Goal: Task Accomplishment & Management: Use online tool/utility

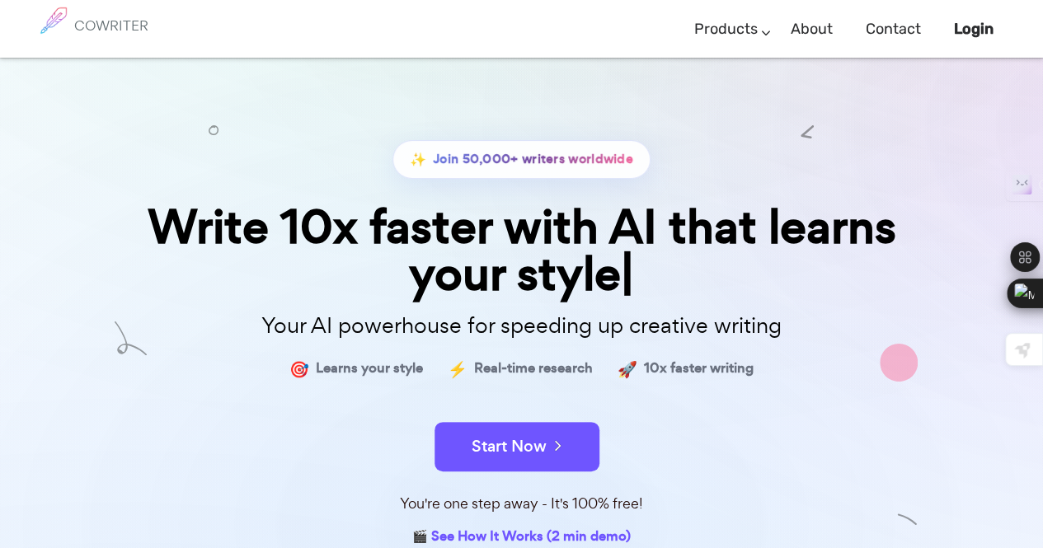
click at [848, 115] on div "✨ Join 50,000+ writers worldwide Write 10x faster with AI that learns your styl…" at bounding box center [522, 304] width 825 height 493
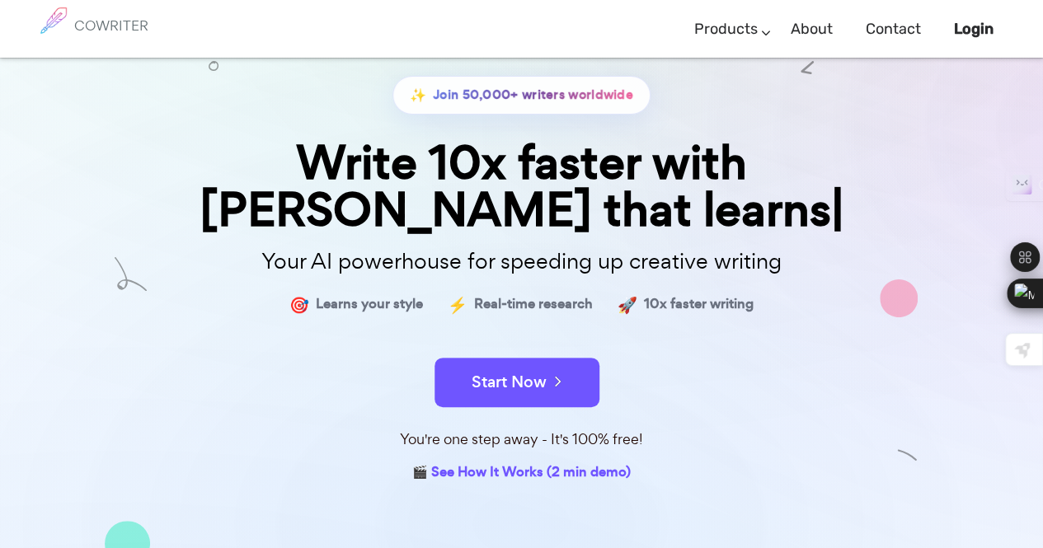
scroll to position [63, 0]
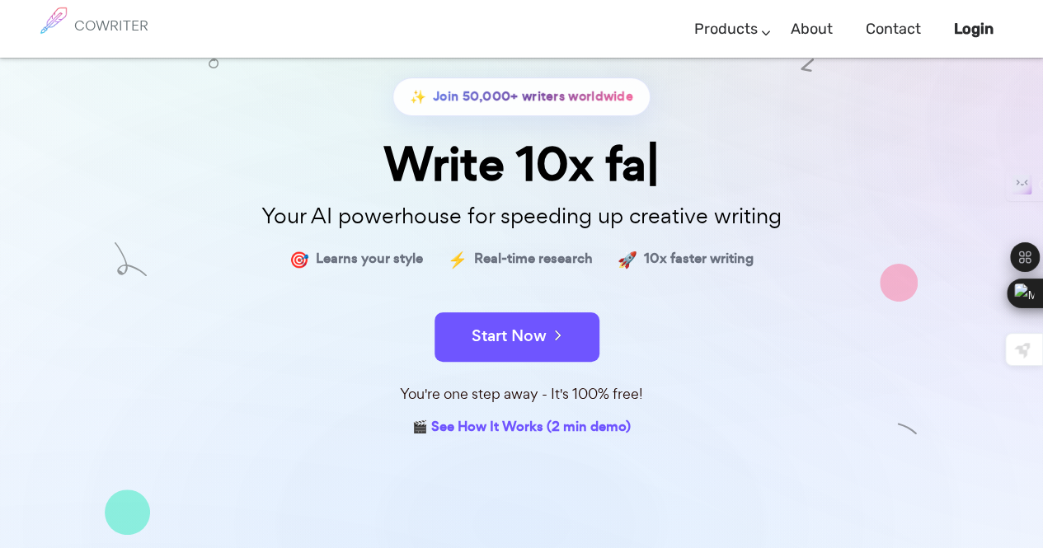
click at [519, 332] on button "Start Now" at bounding box center [517, 337] width 165 height 49
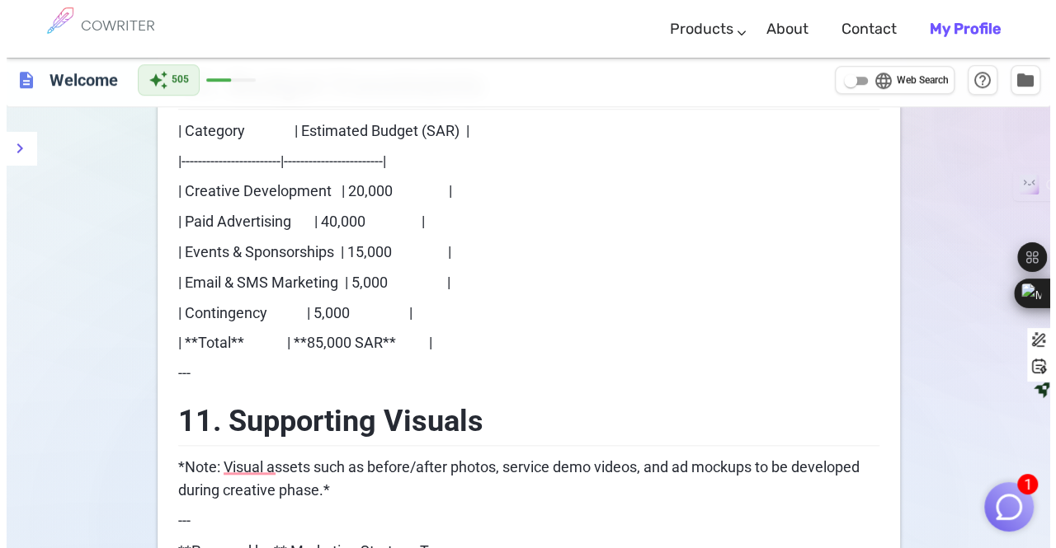
scroll to position [3962, 0]
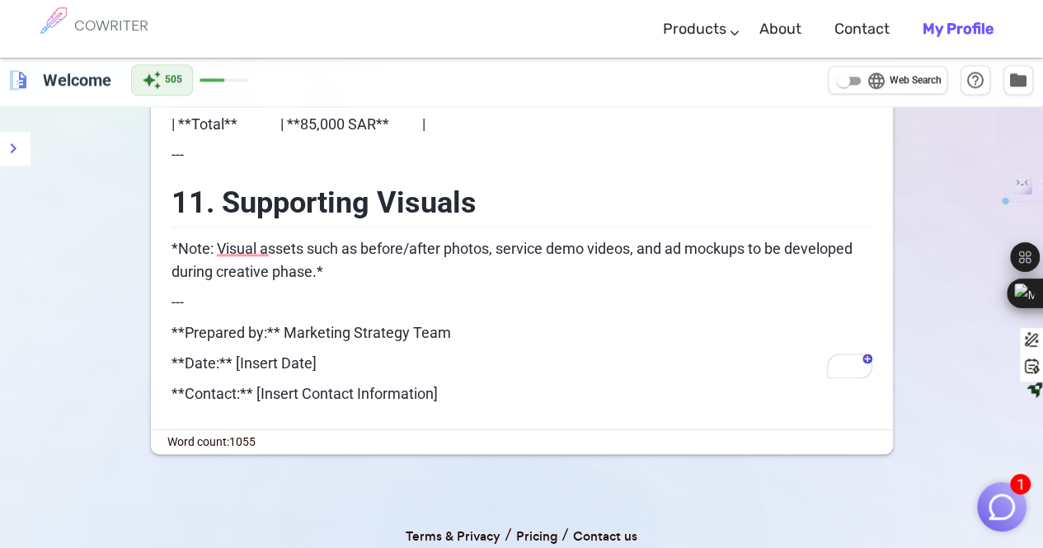
drag, startPoint x: 19, startPoint y: 78, endPoint x: 18, endPoint y: 151, distance: 73.4
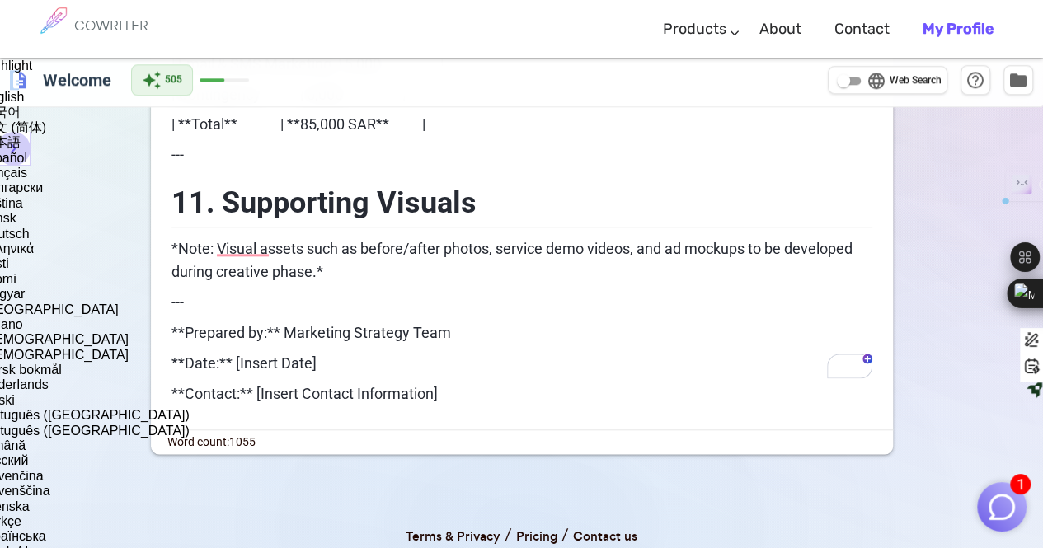
click at [18, 151] on icon "menu" at bounding box center [13, 149] width 20 height 20
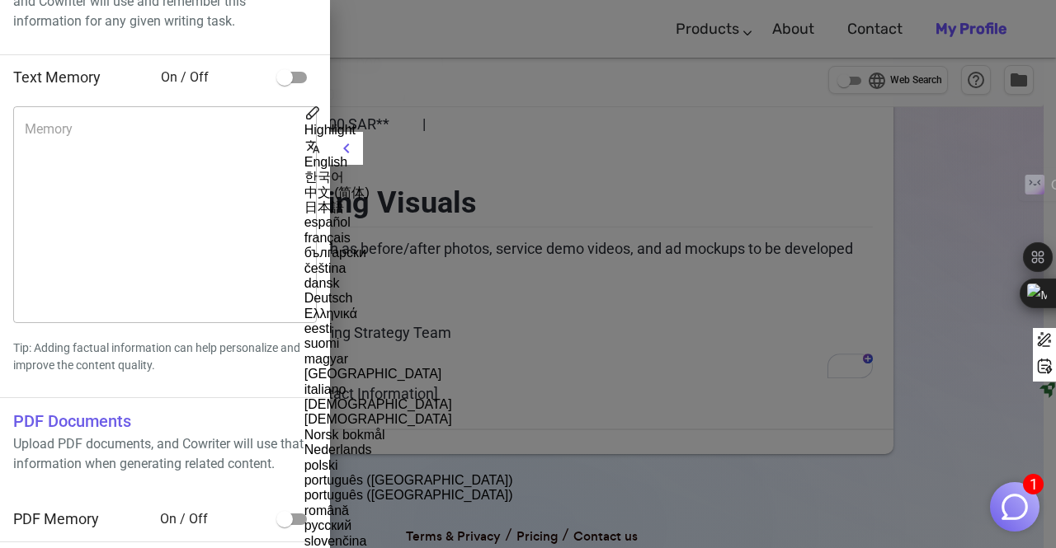
scroll to position [69, 0]
click at [127, 427] on h6 "PDF Documents" at bounding box center [164, 423] width 303 height 26
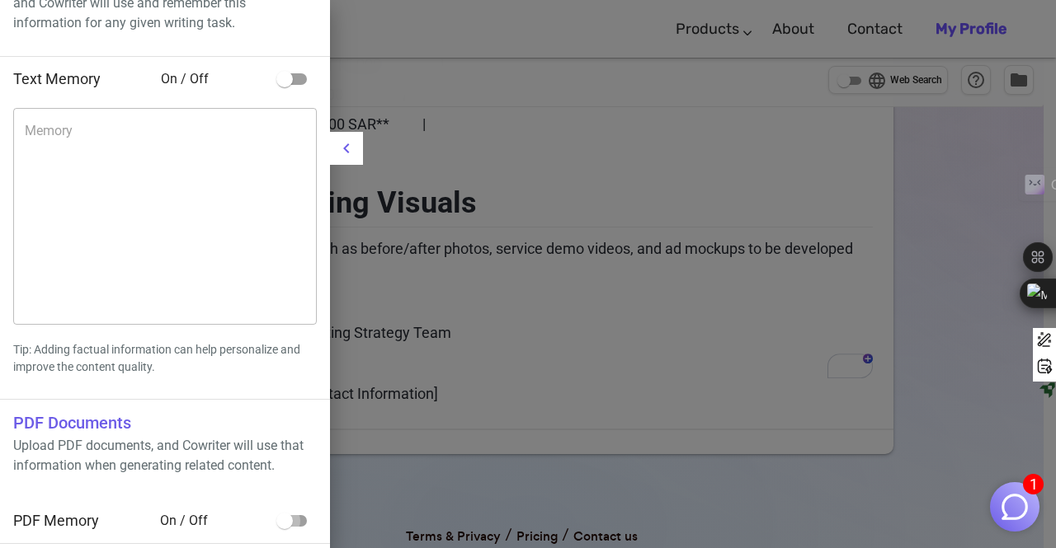
click at [292, 520] on input "checkbox" at bounding box center [285, 521] width 94 height 31
checkbox input "true"
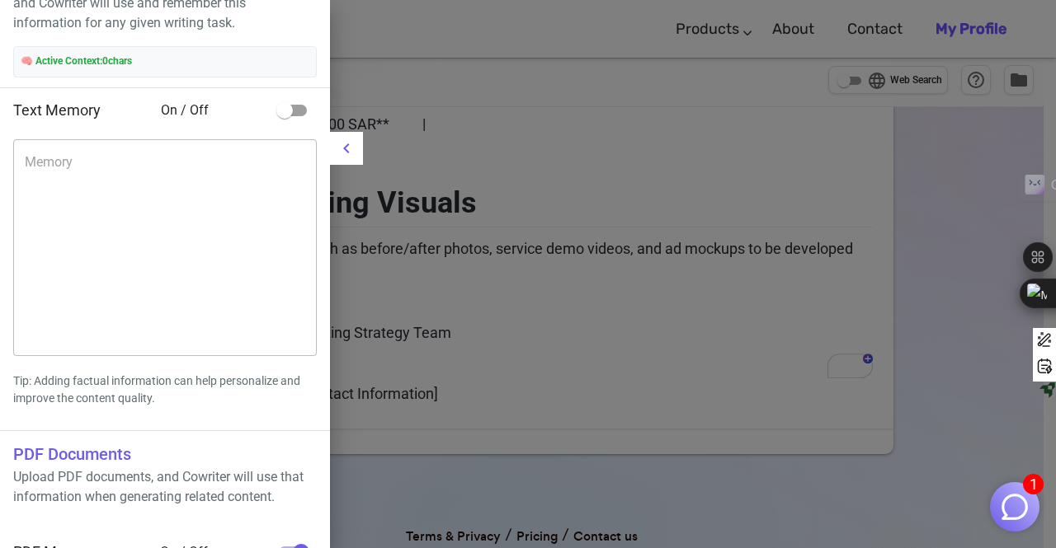
click at [142, 449] on h6 "PDF Documents" at bounding box center [164, 454] width 303 height 26
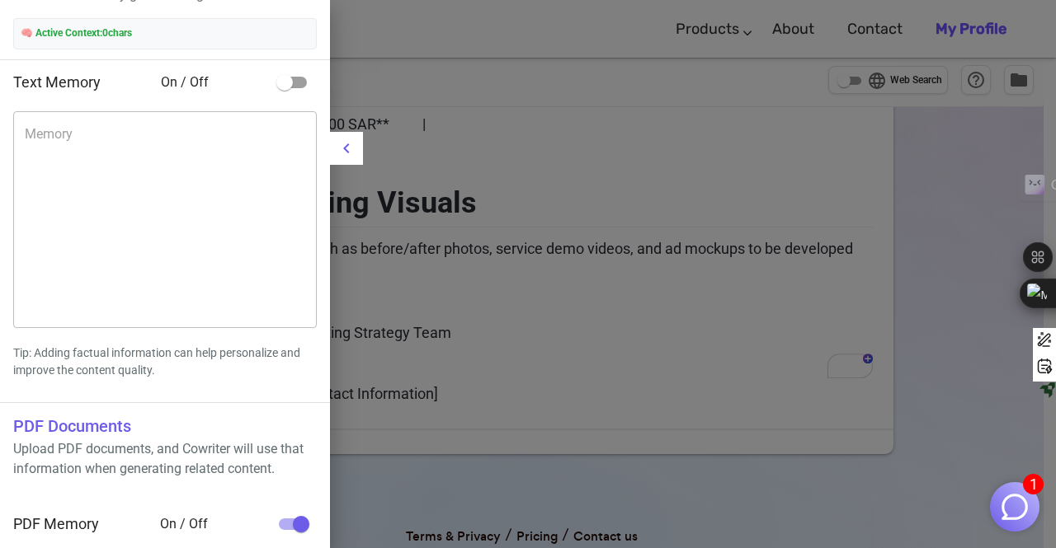
scroll to position [0, 0]
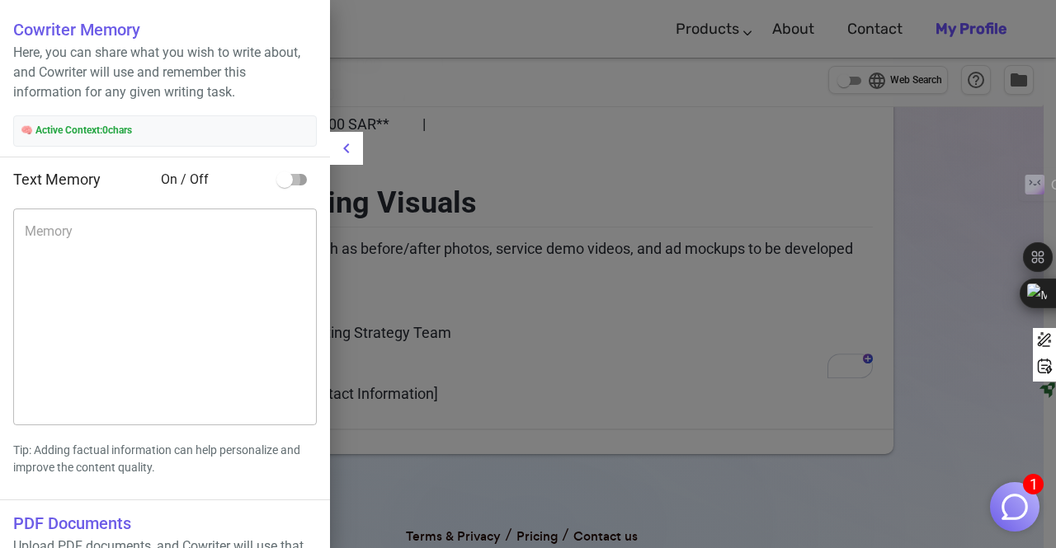
click at [289, 182] on input "checkbox" at bounding box center [285, 179] width 94 height 31
checkbox input "true"
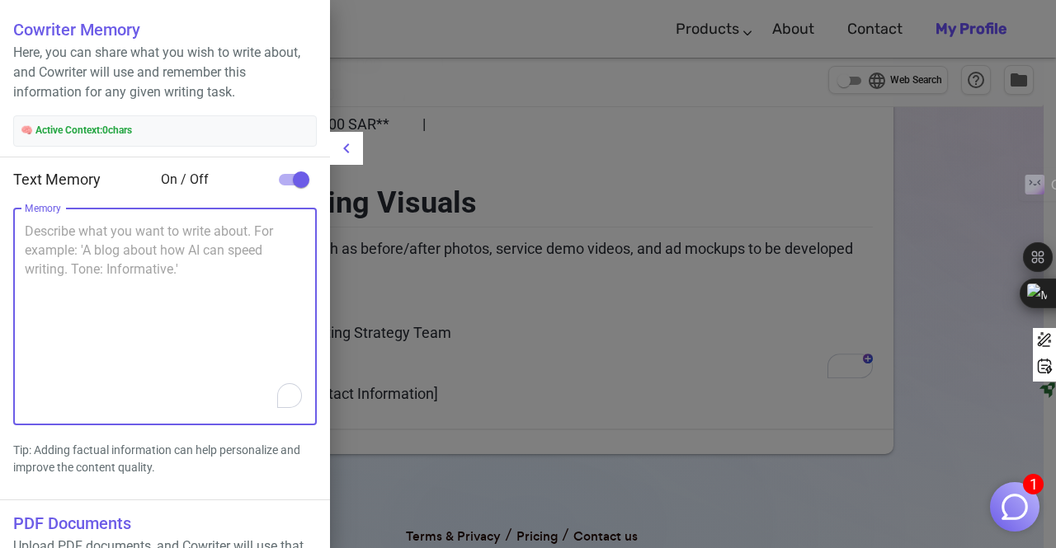
click at [53, 248] on textarea "Memory" at bounding box center [165, 317] width 280 height 190
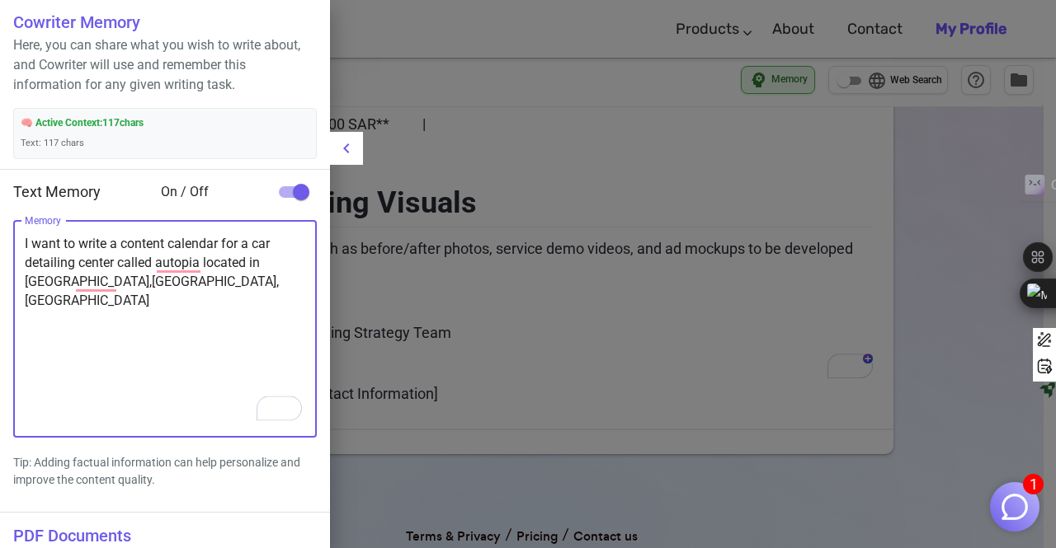
scroll to position [214, 0]
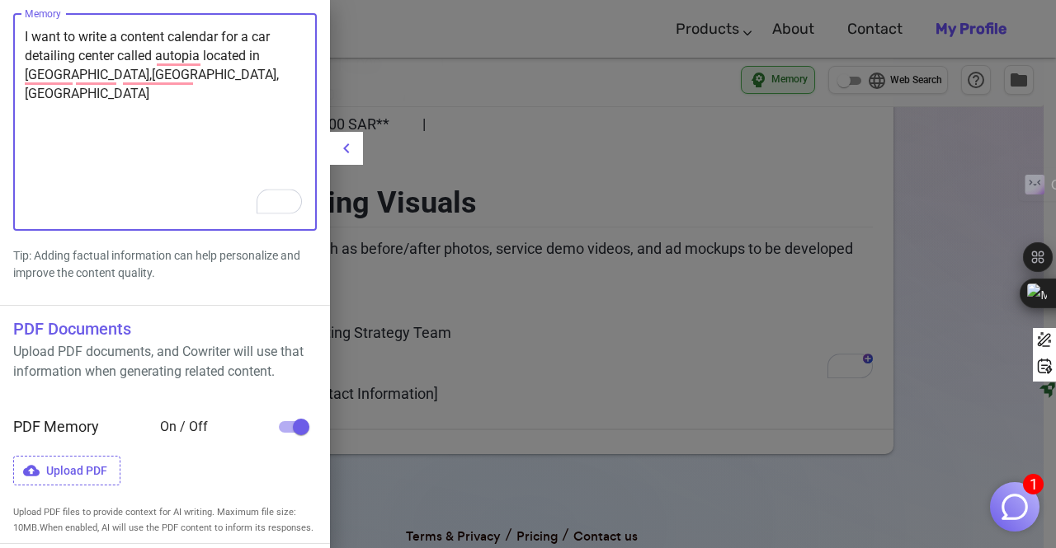
type textarea "I want to write a content calendar for a car detailing center called autopia lo…"
click at [107, 471] on span "Upload PDF" at bounding box center [66, 471] width 107 height 31
click at [0, 0] on input "Upload PDF" at bounding box center [0, 0] width 0 height 0
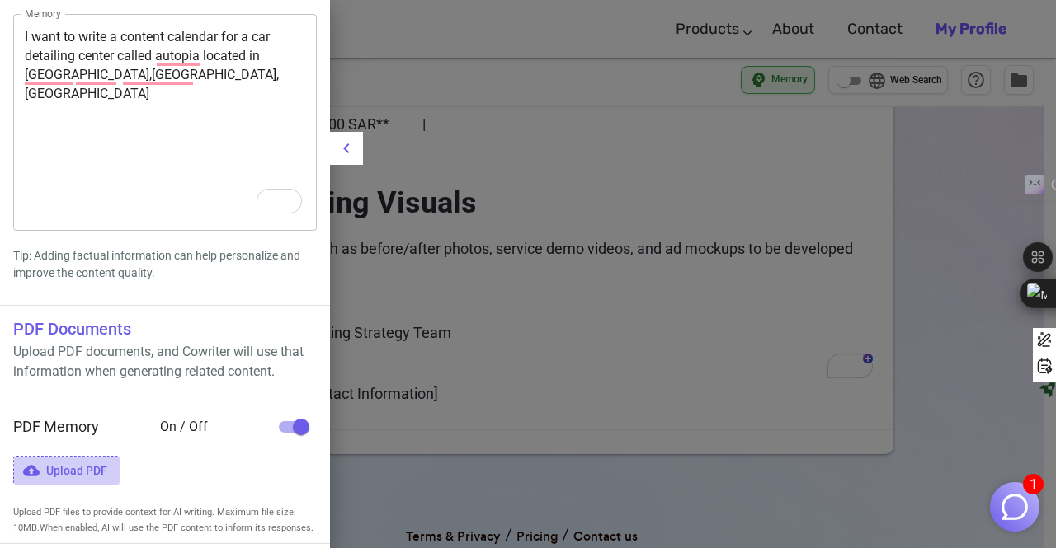
click at [64, 474] on span "Upload PDF" at bounding box center [66, 471] width 107 height 31
click at [0, 0] on input "Upload PDF" at bounding box center [0, 0] width 0 height 0
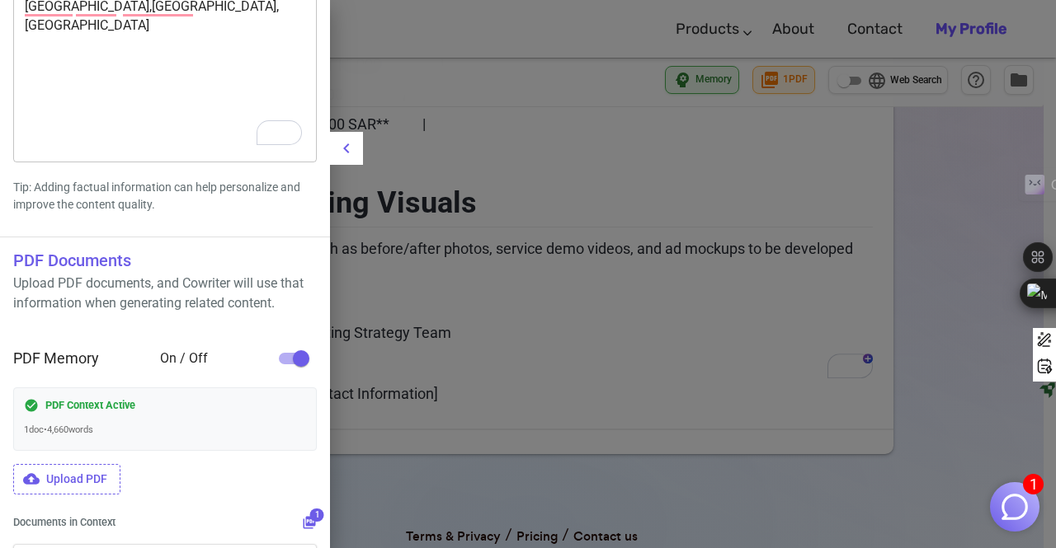
scroll to position [285, 0]
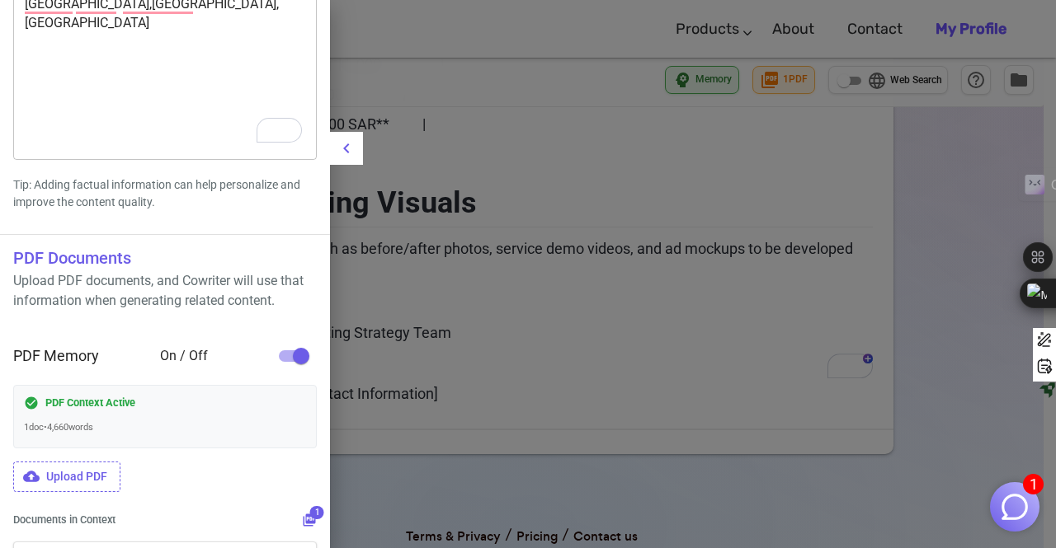
click at [89, 471] on span "Upload PDF" at bounding box center [66, 477] width 107 height 31
click at [0, 0] on input "Upload PDF" at bounding box center [0, 0] width 0 height 0
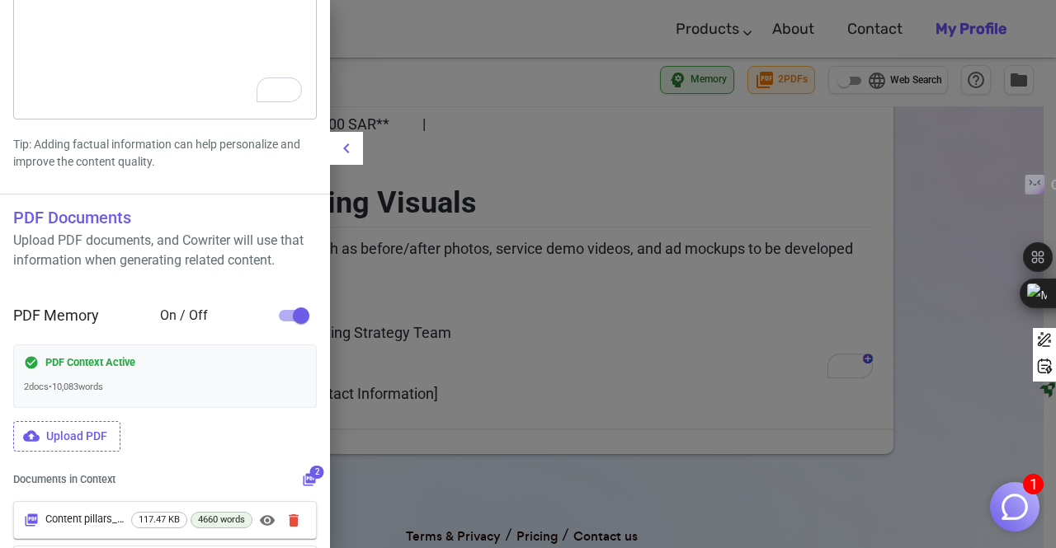
click at [186, 377] on div "PDF Context Active 2 doc s • 10,083 words" at bounding box center [164, 376] width 303 height 63
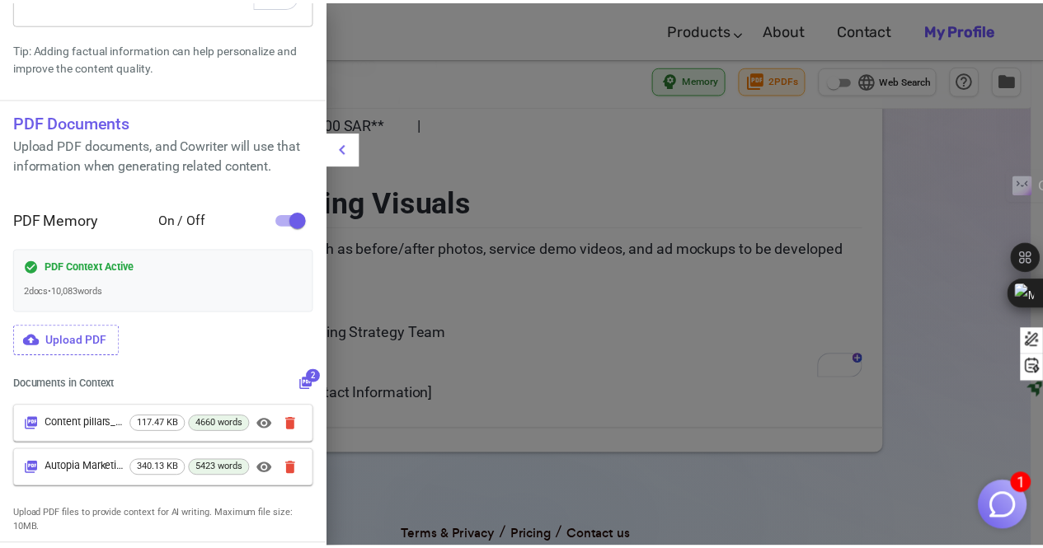
scroll to position [0, 0]
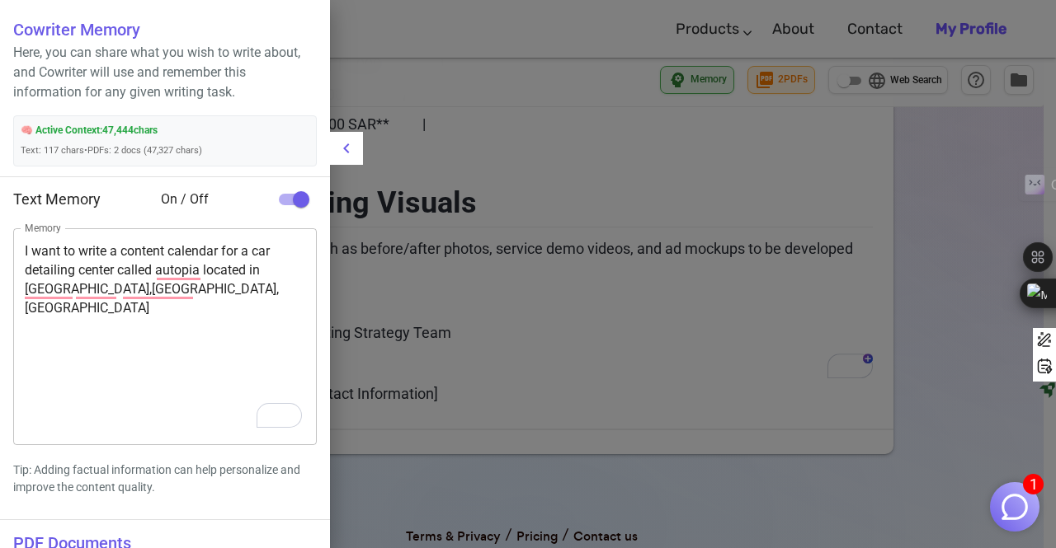
click at [206, 341] on textarea "I want to write a content calendar for a car detailing center called autopia lo…" at bounding box center [165, 337] width 280 height 190
click at [510, 225] on div at bounding box center [528, 274] width 1056 height 548
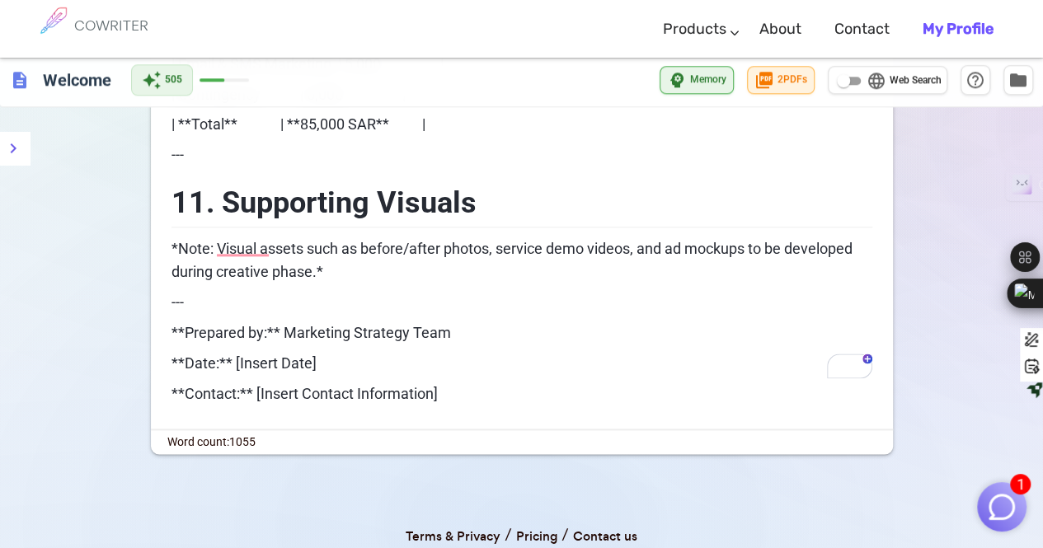
click at [463, 383] on p "**Contact:** [Insert Contact Information]" at bounding box center [522, 395] width 701 height 24
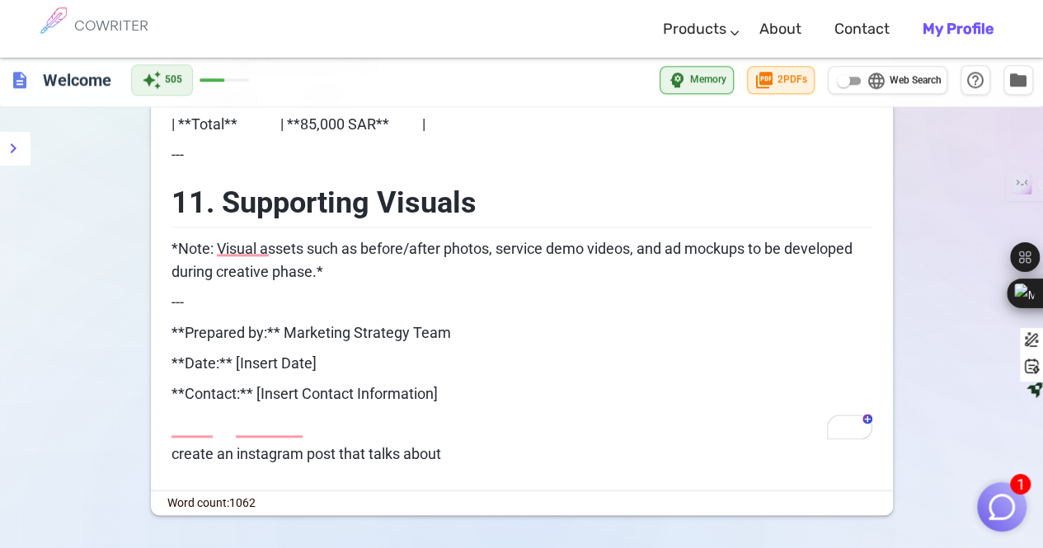
click at [499, 443] on p "create an instagram post that talks about" at bounding box center [522, 455] width 701 height 24
click at [485, 443] on p "create an instagram post that talks about" at bounding box center [522, 455] width 701 height 24
click at [465, 443] on p "create an instagram post that talks about" at bounding box center [522, 455] width 701 height 24
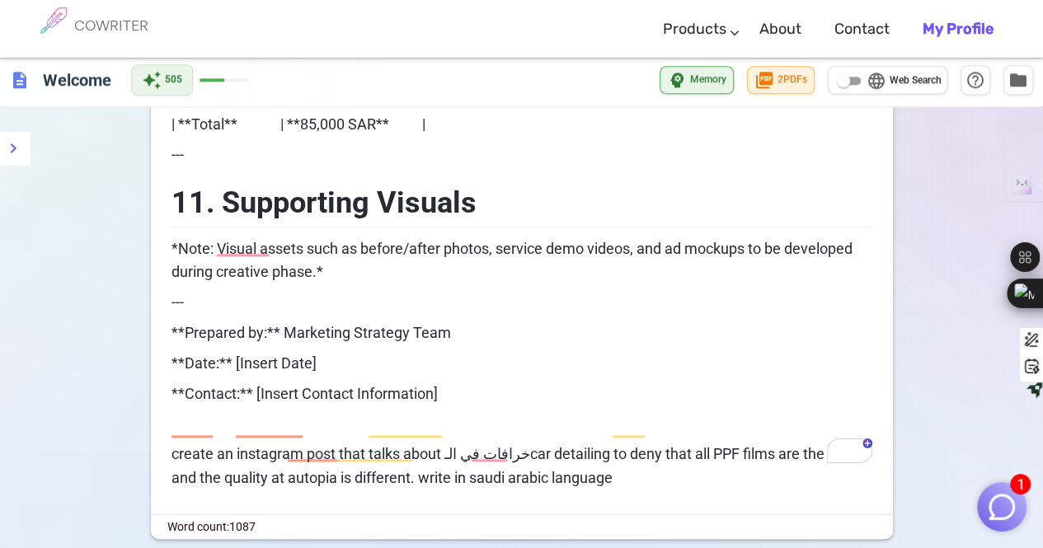
click at [550, 443] on p "create an instagram post that talks about خرافات في الـcar detailing to deny th…" at bounding box center [522, 467] width 701 height 48
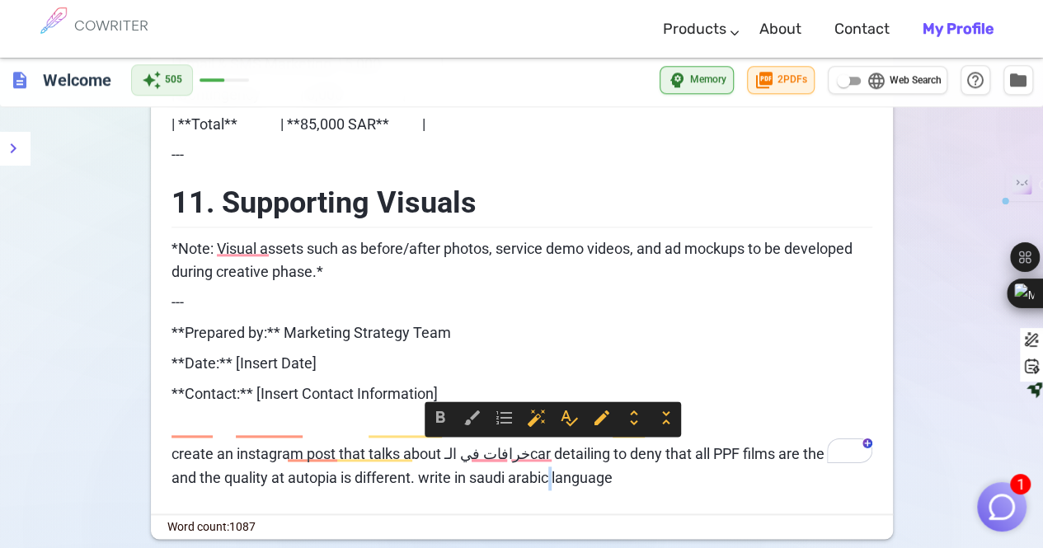
click at [550, 443] on p "create an instagram post that talks about خرافات في الـcar detailing to deny th…" at bounding box center [522, 467] width 701 height 48
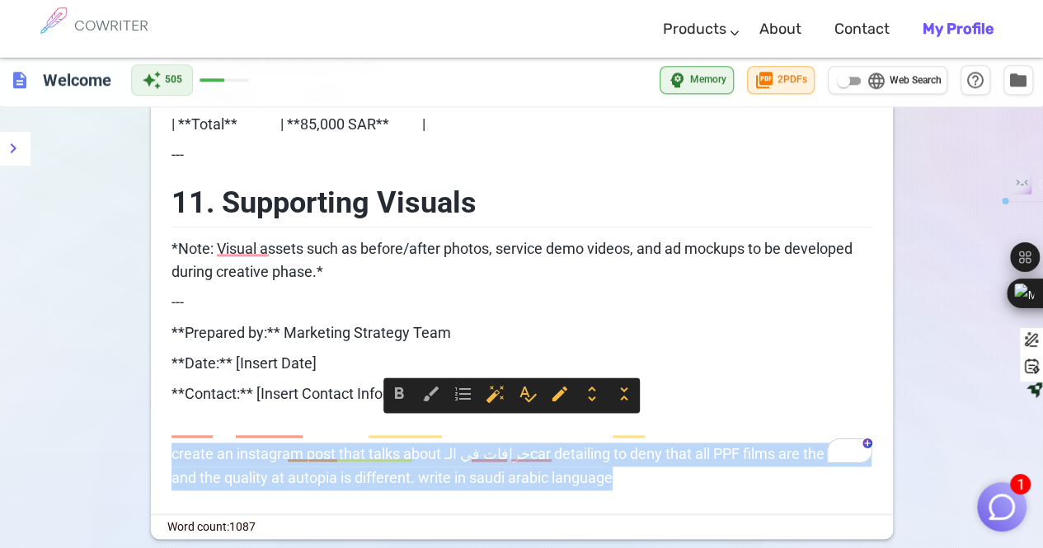
click at [550, 443] on p "create an instagram post that talks about خرافات في الـcar detailing to deny th…" at bounding box center [522, 467] width 701 height 48
copy span "create an instagram post that talks about خرافات في الـcar detailing to deny th…"
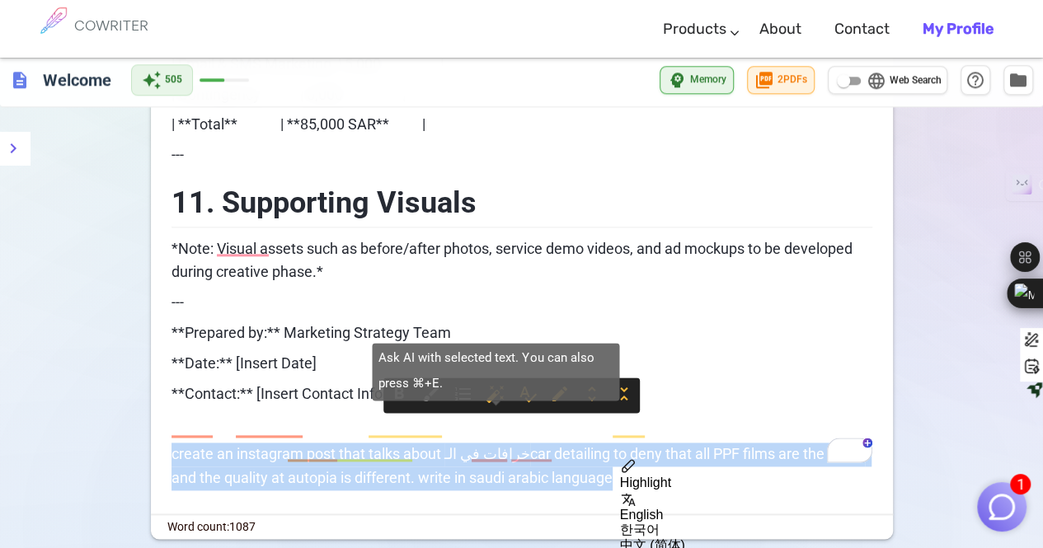
click at [501, 395] on span "auto_fix_high" at bounding box center [496, 394] width 20 height 20
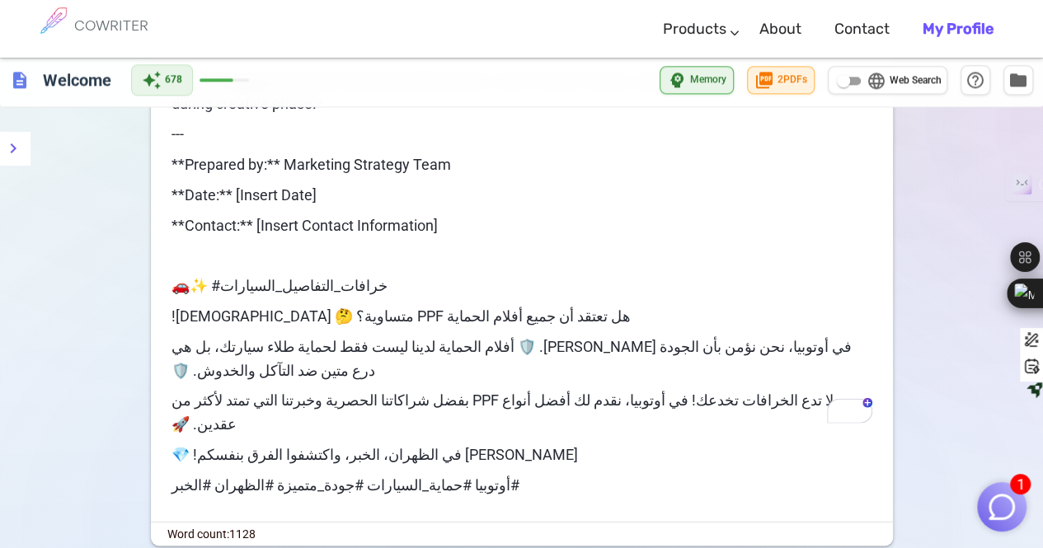
scroll to position [4130, 0]
click at [340, 277] on span "🚗✨ #خرافات_التفاصيل_السيارات" at bounding box center [280, 285] width 216 height 17
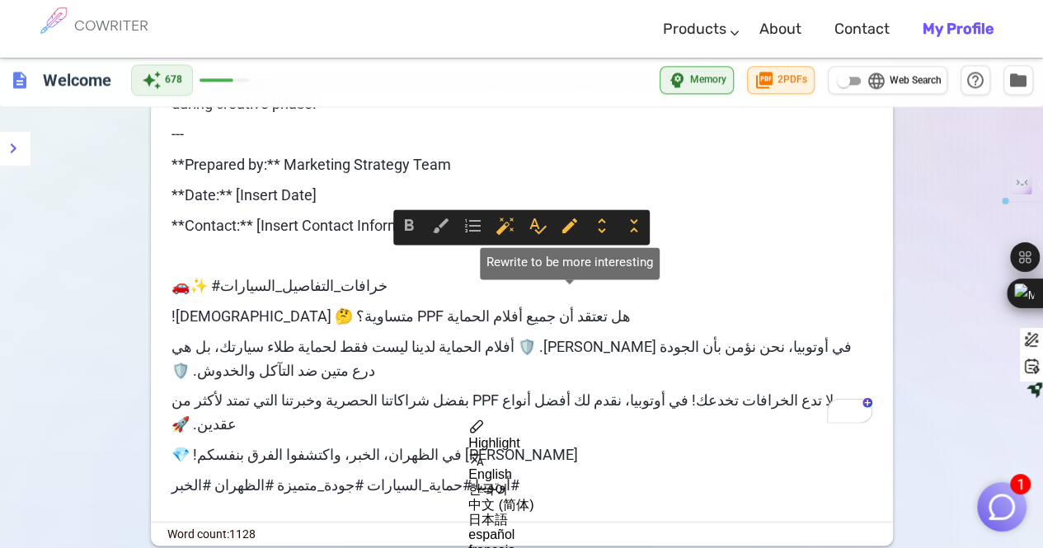
click at [574, 223] on span "edit" at bounding box center [570, 226] width 20 height 20
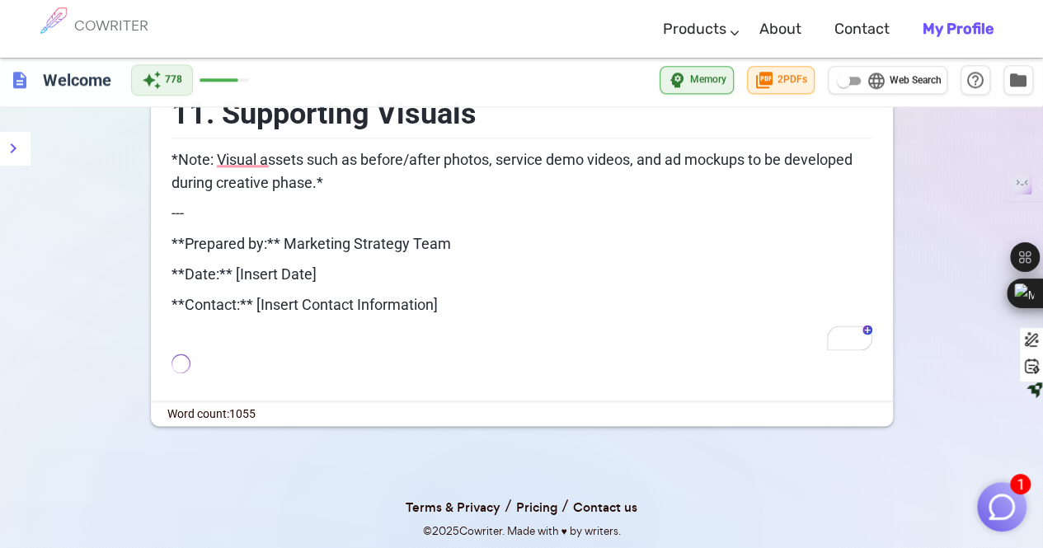
scroll to position [4023, 0]
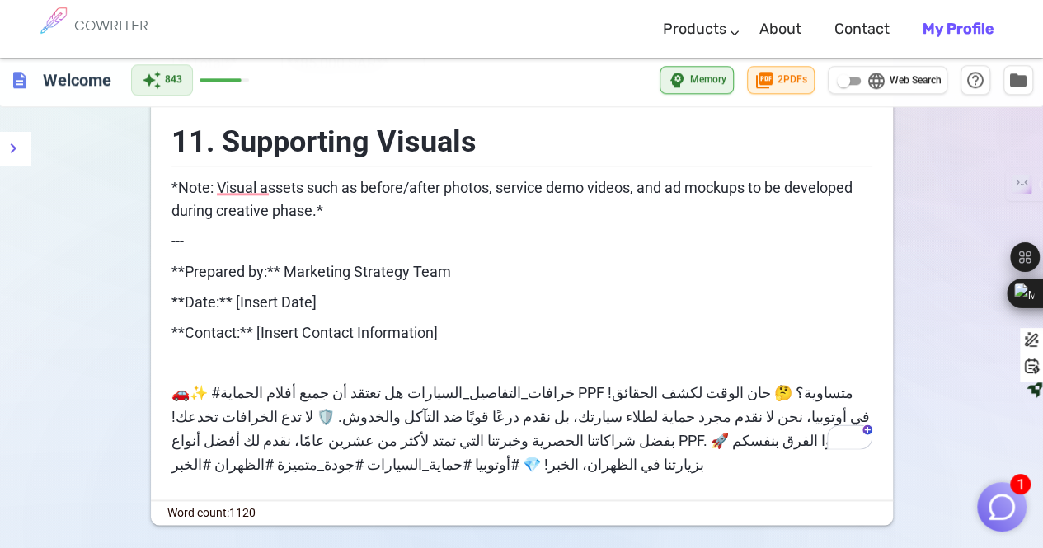
click at [371, 400] on p "🚗✨ #خرافات_التفاصيل_السيارات هل تعتقد أن جميع أفلام الحماية PPF متساوية؟ 🤔 حان …" at bounding box center [522, 429] width 701 height 95
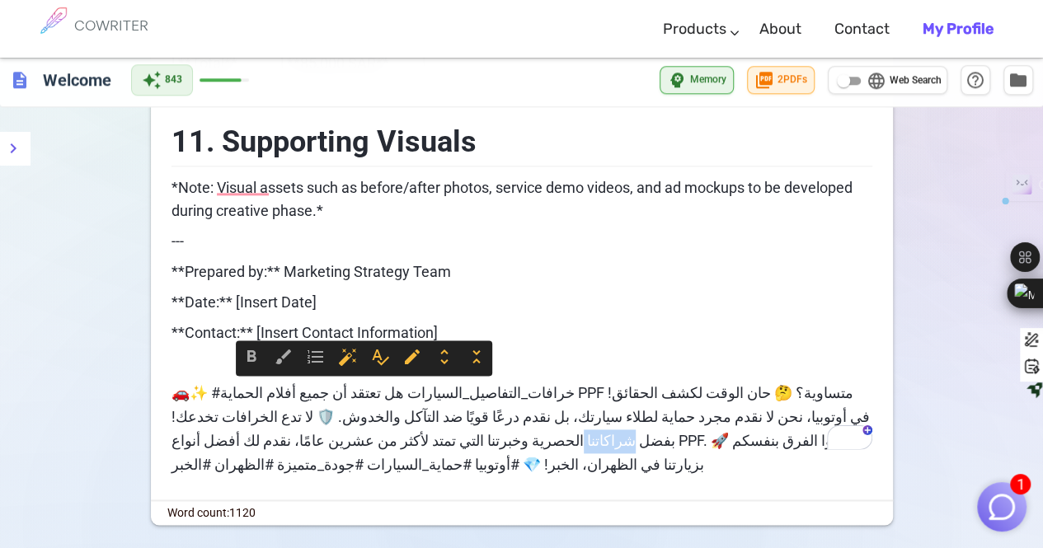
click at [371, 400] on p "🚗✨ #خرافات_التفاصيل_السيارات هل تعتقد أن جميع أفلام الحماية PPF متساوية؟ 🤔 حان …" at bounding box center [522, 429] width 701 height 95
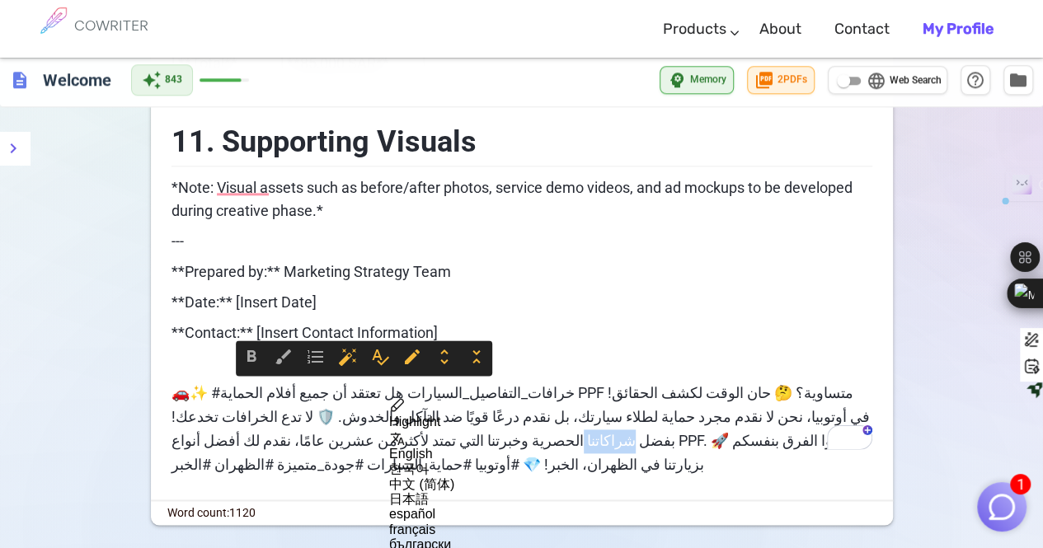
click at [360, 400] on div at bounding box center [360, 400] width 0 height 0
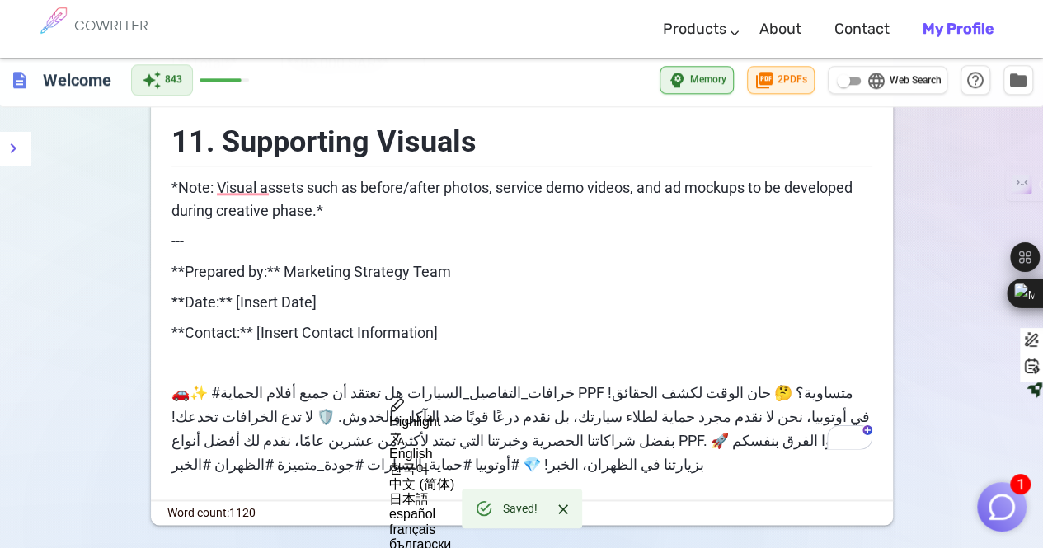
click at [287, 433] on p "🚗✨ #خرافات_التفاصيل_السيارات هل تعتقد أن جميع أفلام الحماية PPF متساوية؟ 🤔 حان …" at bounding box center [522, 429] width 701 height 95
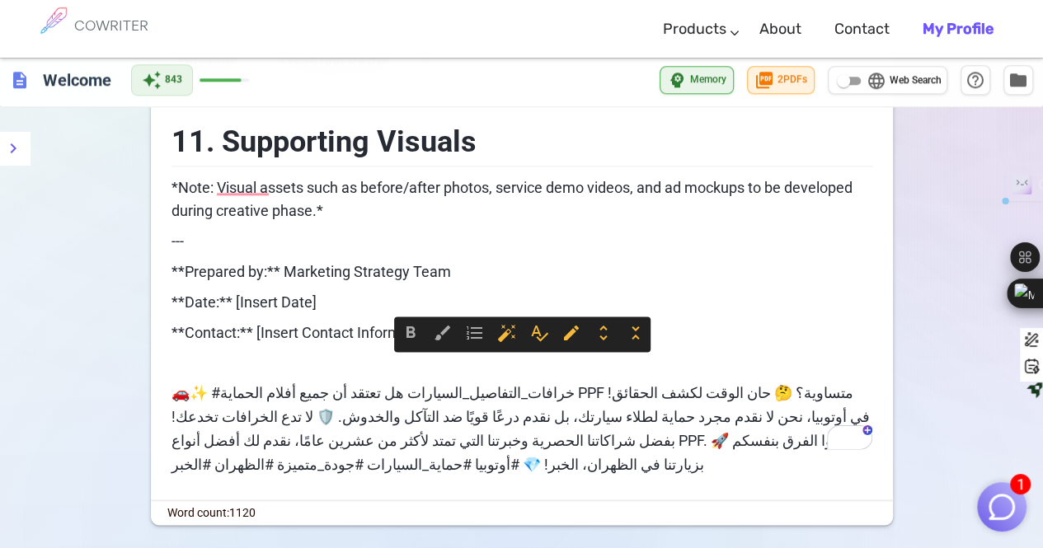
drag, startPoint x: 287, startPoint y: 433, endPoint x: 170, endPoint y: 348, distance: 144.7
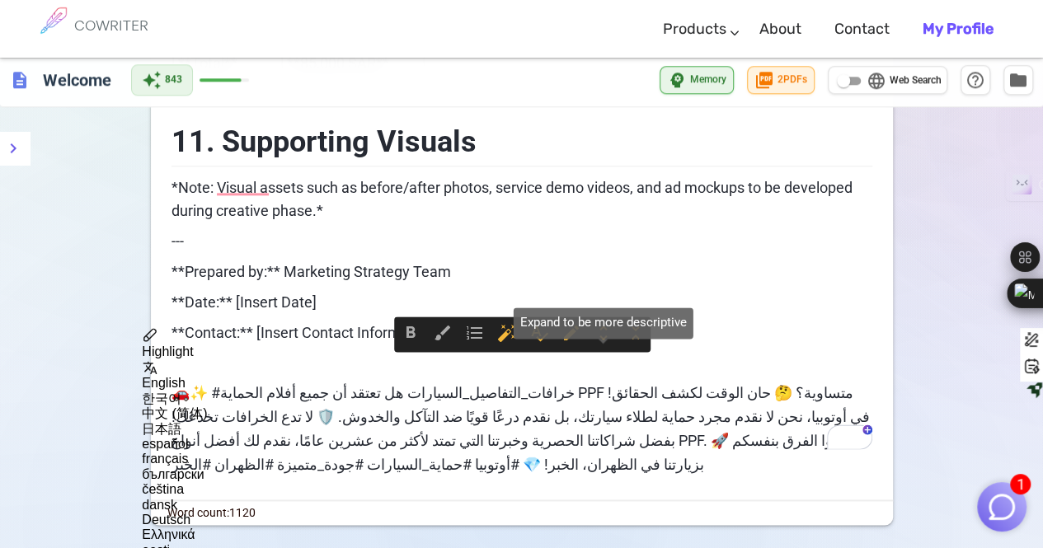
click at [604, 332] on span "unfold_more" at bounding box center [603, 333] width 20 height 20
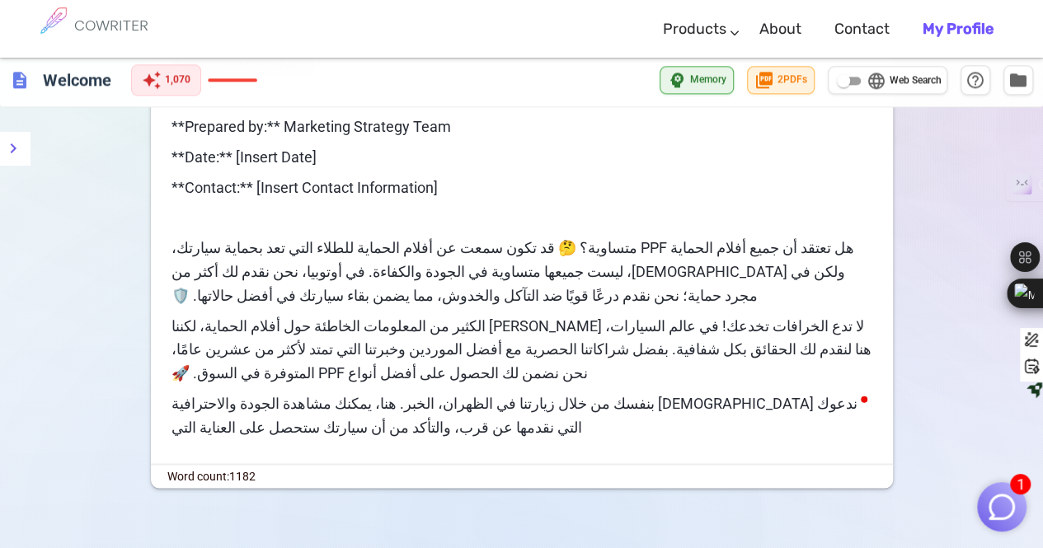
scroll to position [4202, 0]
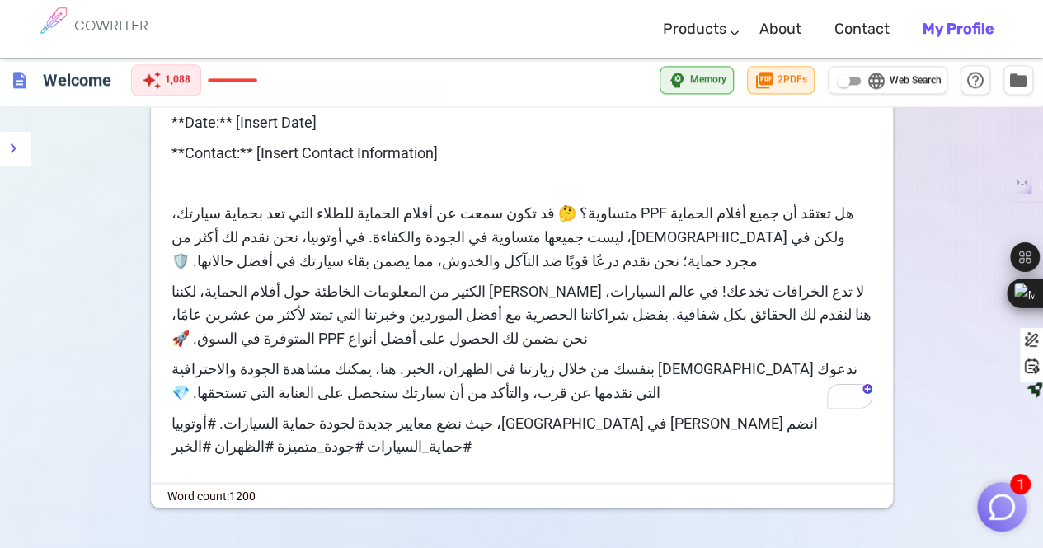
click at [539, 205] on span "هل تعتقد أن جميع أفلام الحماية PPF متساوية؟ 🤔 قد تكون سمعت عن أفلام الحماية للط…" at bounding box center [511, 237] width 686 height 65
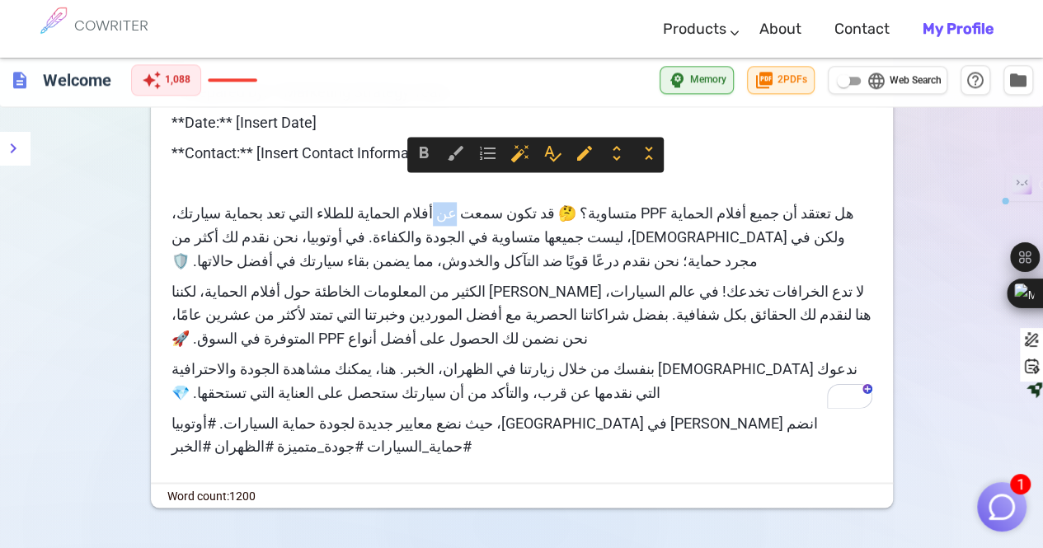
click at [539, 205] on span "هل تعتقد أن جميع أفلام الحماية PPF متساوية؟ 🤔 قد تكون سمعت عن أفلام الحماية للط…" at bounding box center [511, 237] width 686 height 65
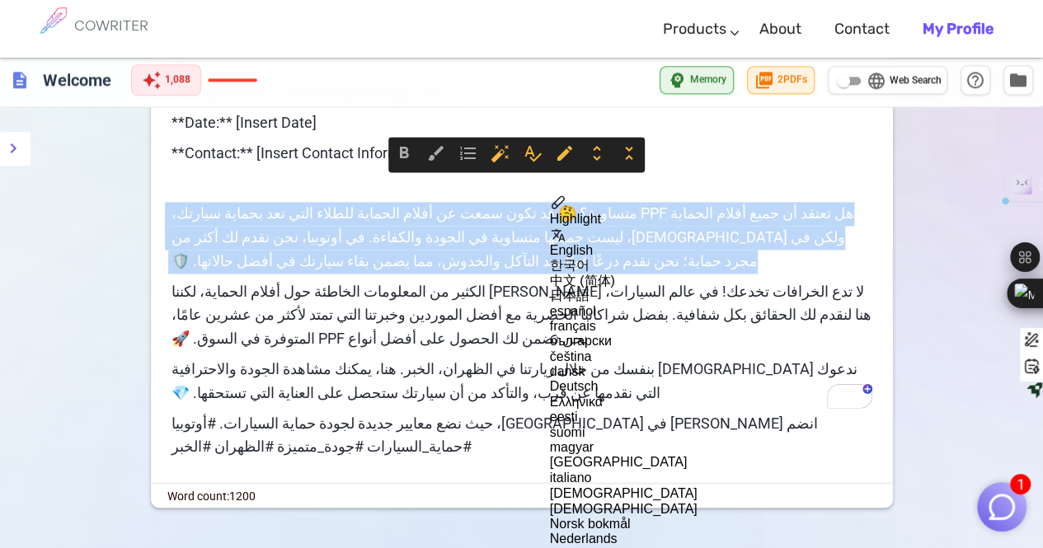
click at [539, 205] on span "هل تعتقد أن جميع أفلام الحماية PPF متساوية؟ 🤔 قد تكون سمعت عن أفلام الحماية للط…" at bounding box center [511, 237] width 686 height 65
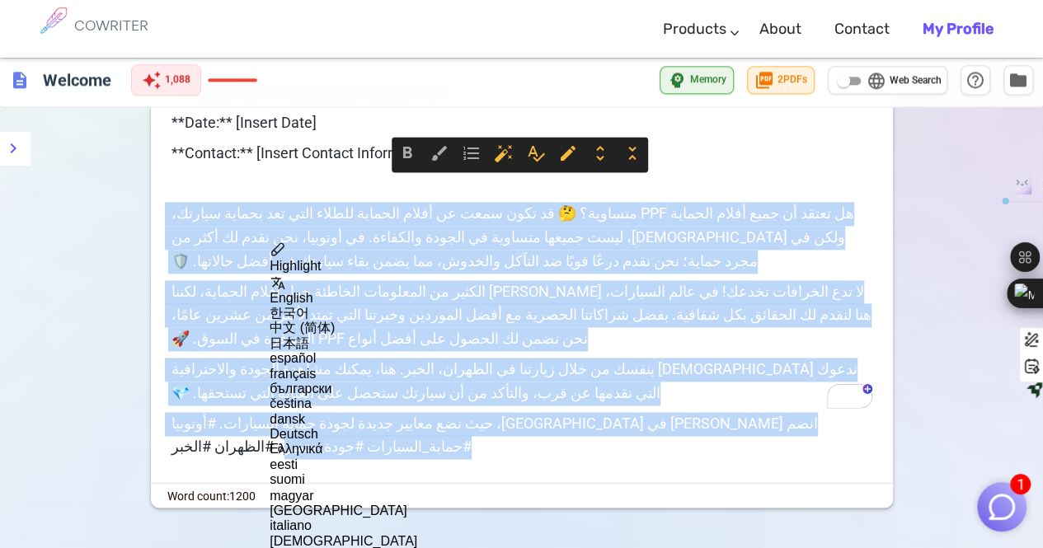
drag, startPoint x: 539, startPoint y: 192, endPoint x: 156, endPoint y: 385, distance: 429.3
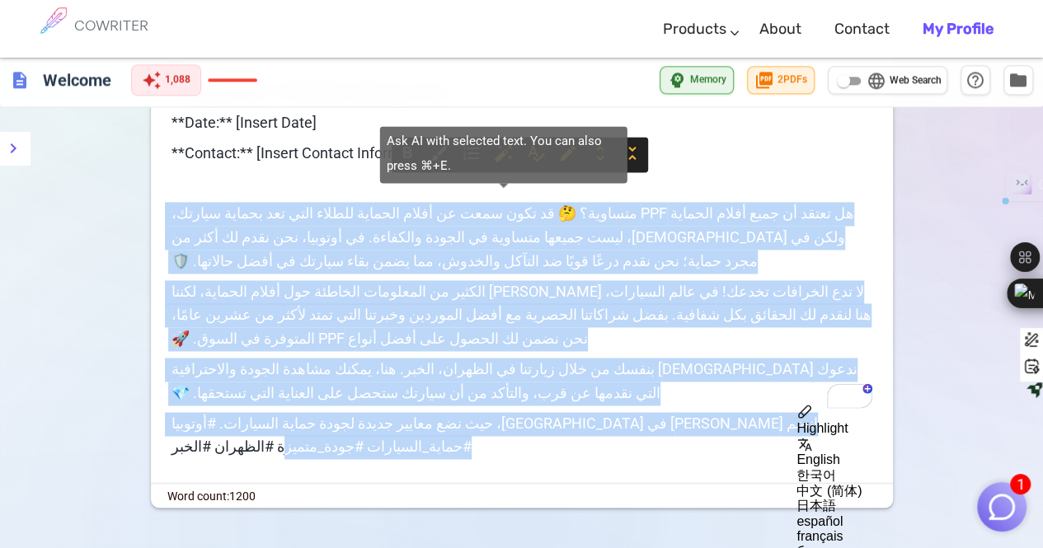
click at [494, 148] on span "auto_fix_high" at bounding box center [504, 153] width 20 height 20
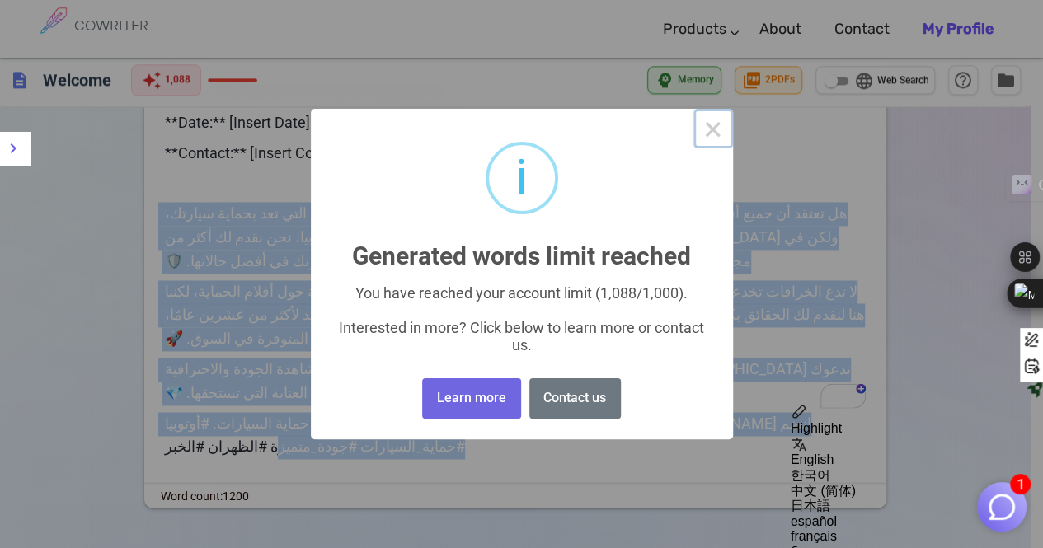
click at [720, 143] on button "×" at bounding box center [714, 129] width 40 height 40
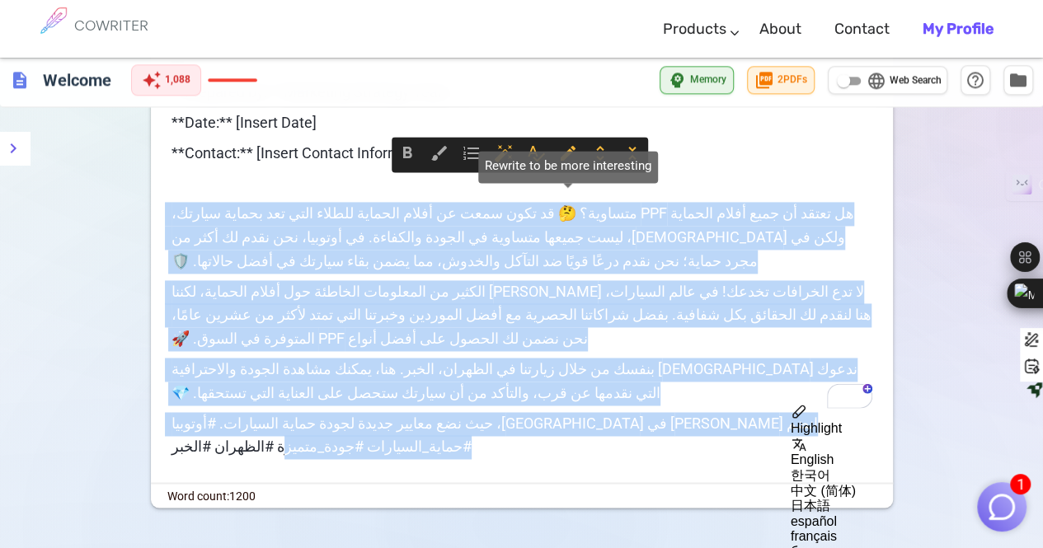
click at [569, 151] on span "edit" at bounding box center [568, 153] width 20 height 20
